Goal: Find specific page/section: Find specific page/section

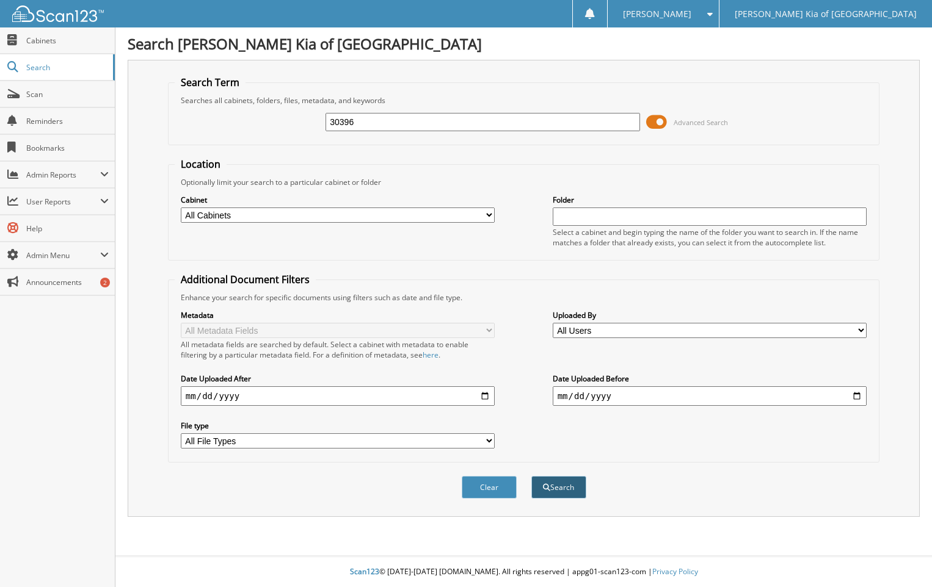
type input "30396"
click at [568, 489] on button "Search" at bounding box center [558, 487] width 55 height 23
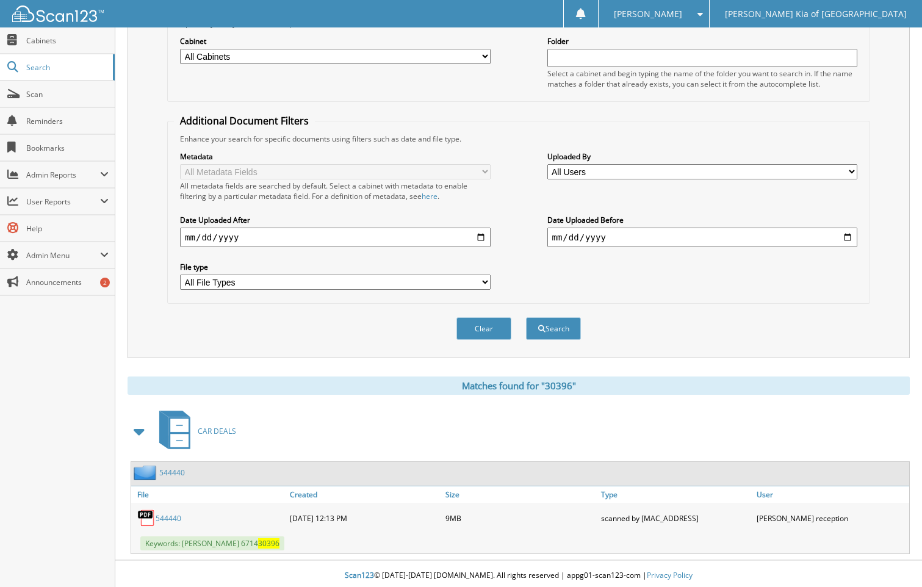
scroll to position [163, 0]
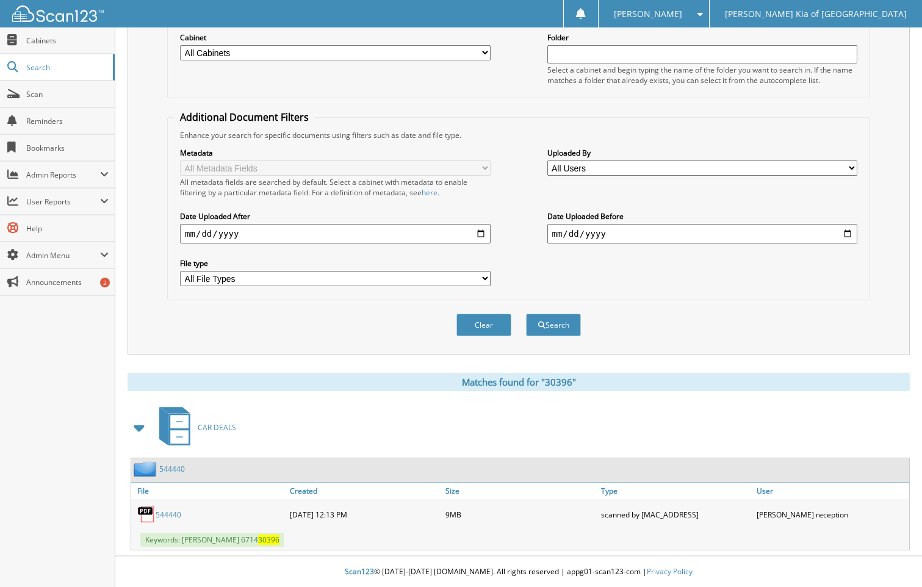
click at [165, 511] on link "544440" at bounding box center [169, 515] width 26 height 10
